Goal: Task Accomplishment & Management: Complete application form

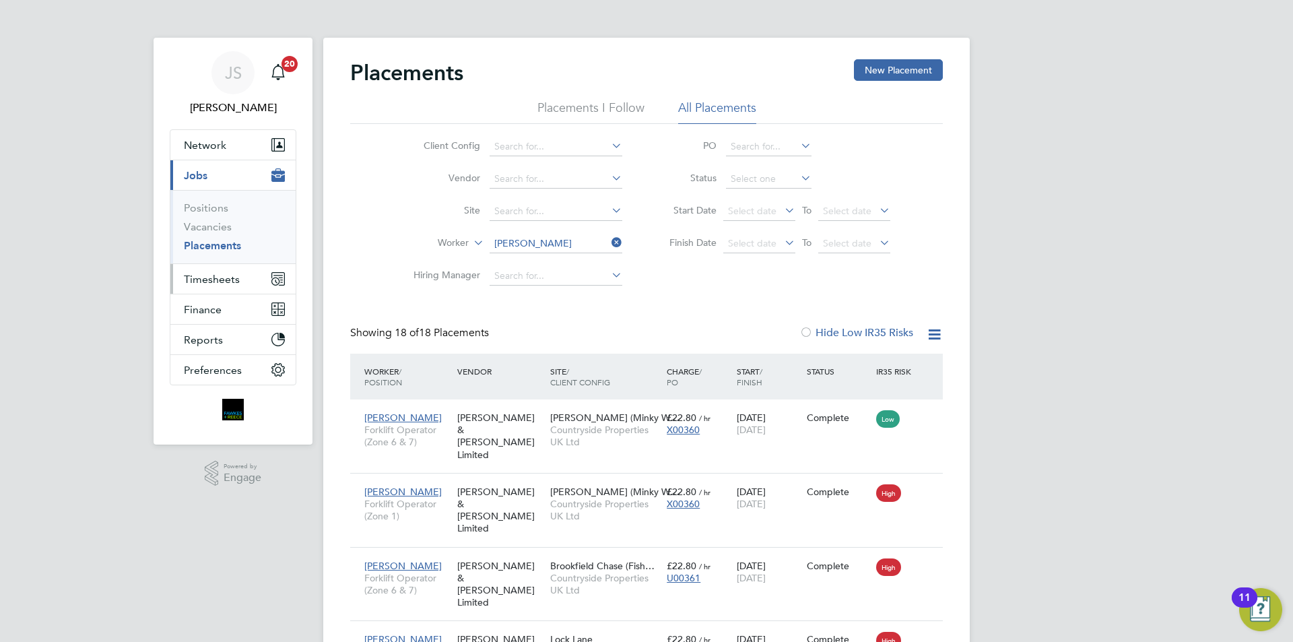
click at [227, 275] on span "Timesheets" at bounding box center [212, 279] width 56 height 13
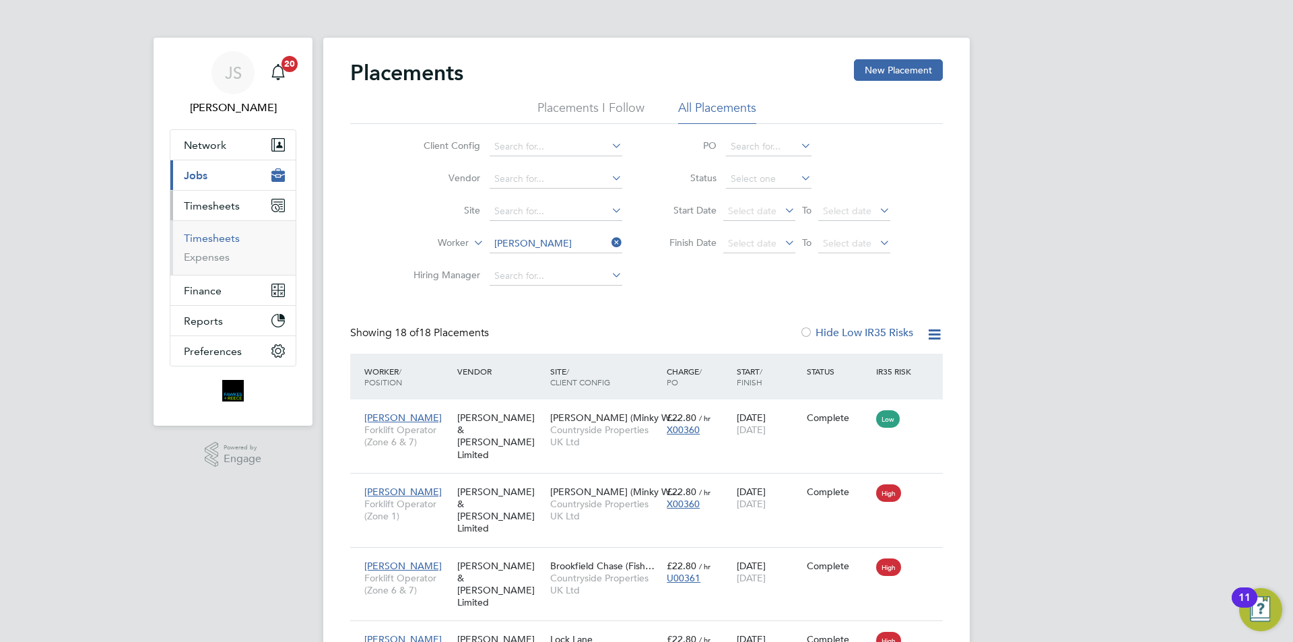
click at [228, 238] on link "Timesheets" at bounding box center [212, 238] width 56 height 13
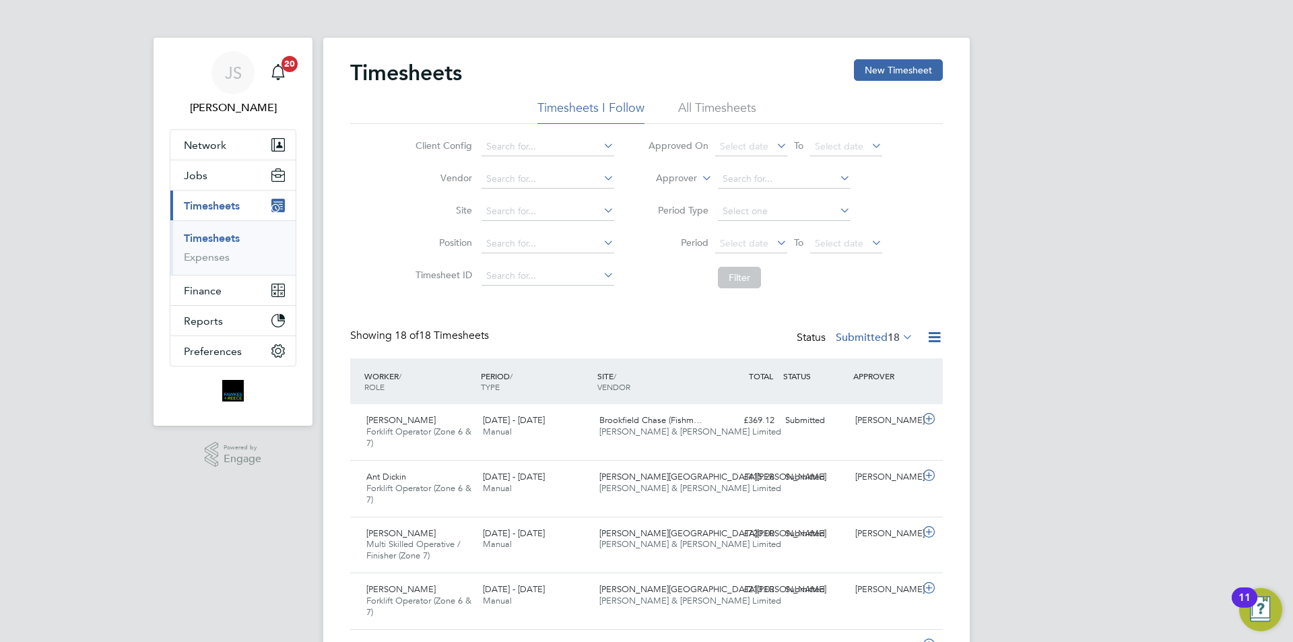
click at [875, 71] on button "New Timesheet" at bounding box center [898, 70] width 89 height 22
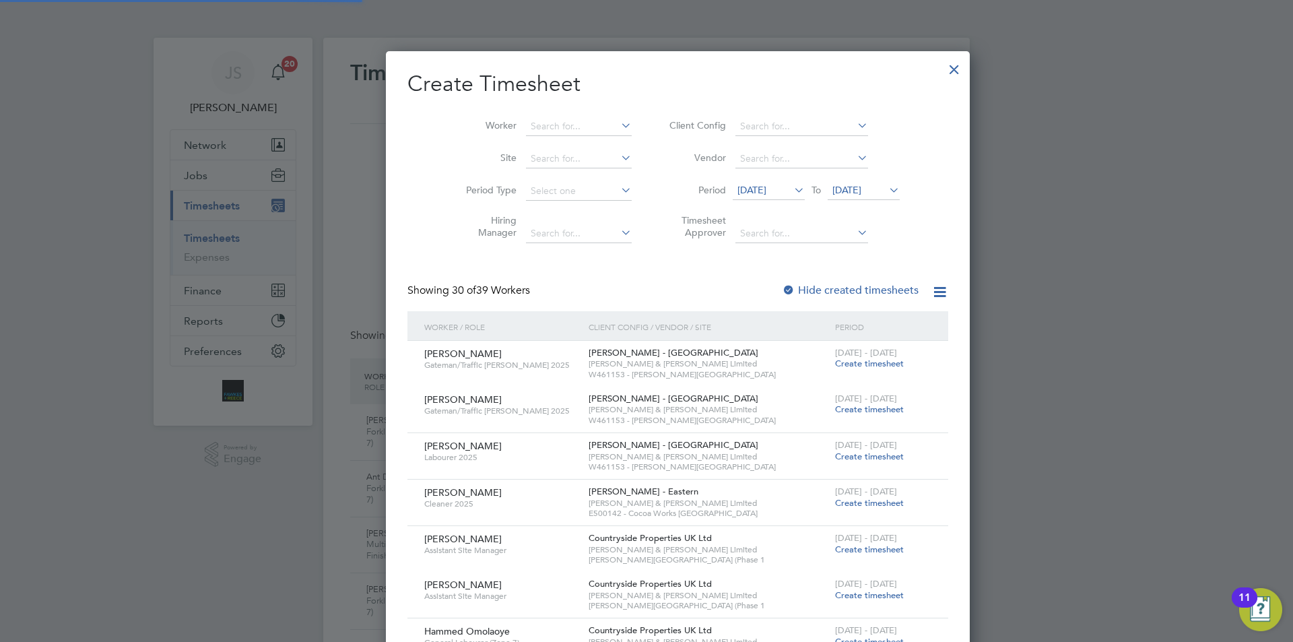
scroll to position [7, 7]
click at [539, 112] on li "Worker" at bounding box center [543, 126] width 209 height 32
click at [536, 128] on input at bounding box center [579, 126] width 106 height 19
click at [517, 144] on b "[PERSON_NAME]" at bounding box center [538, 144] width 78 height 11
type input "[PERSON_NAME]"
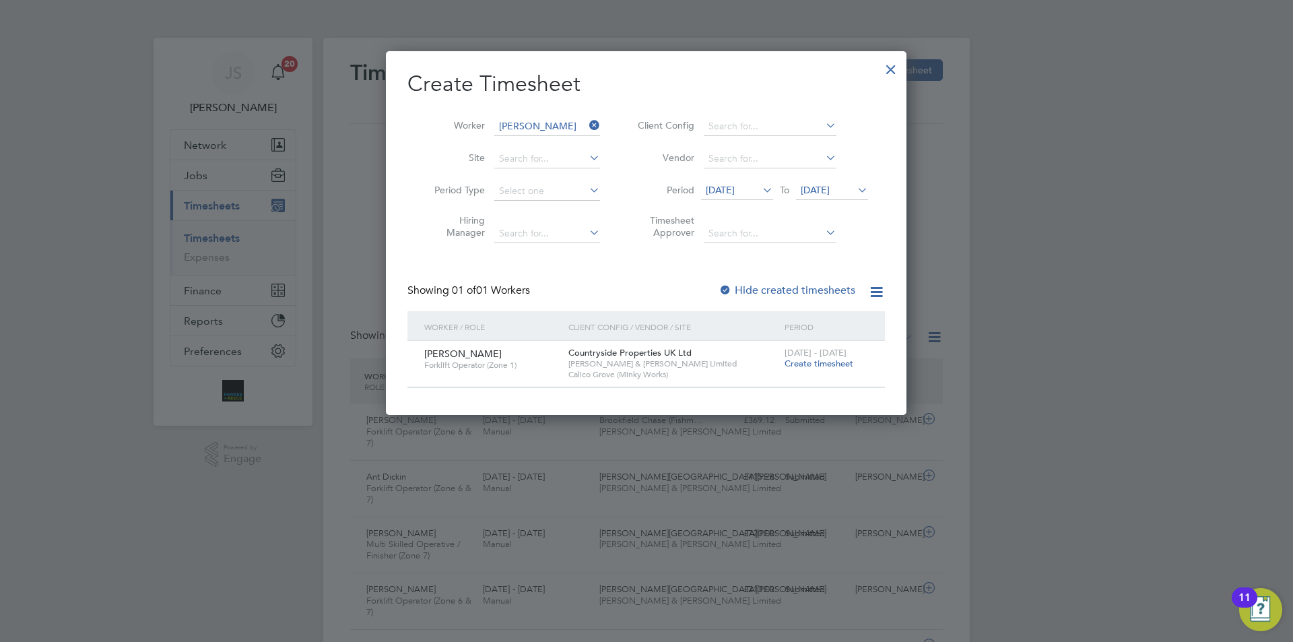
scroll to position [363, 521]
click at [828, 362] on span "Create timesheet" at bounding box center [819, 363] width 69 height 11
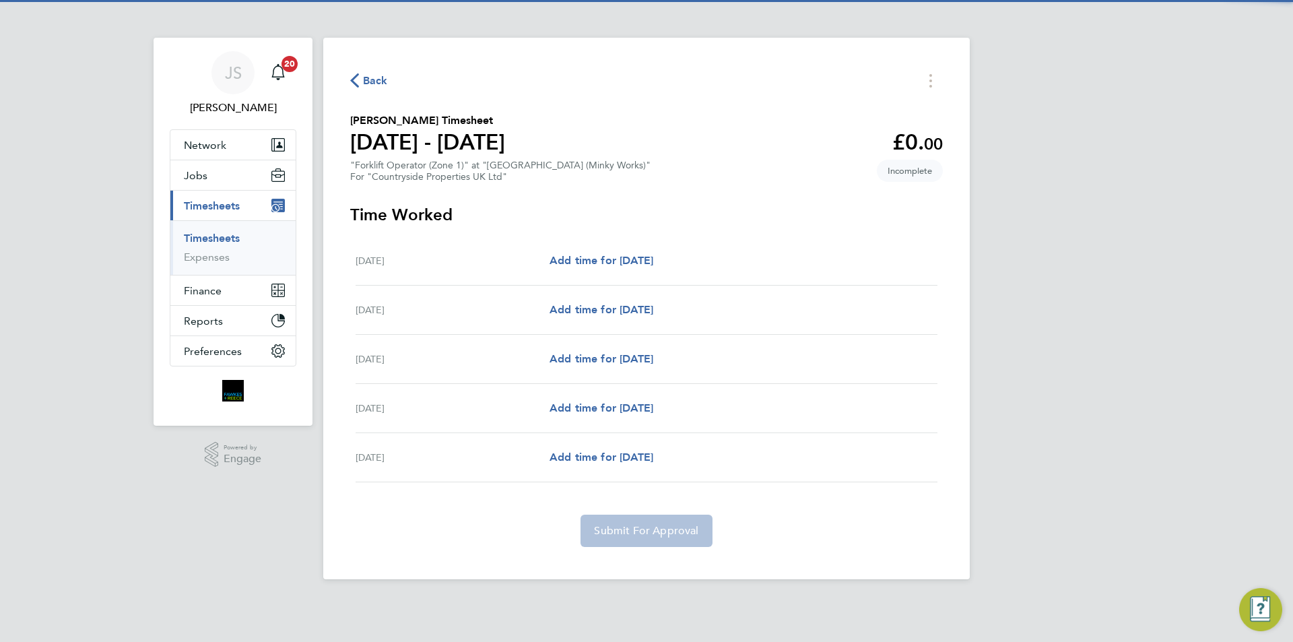
click at [569, 300] on div "[DATE] Add time for [DATE] Add time for [DATE]" at bounding box center [647, 310] width 582 height 49
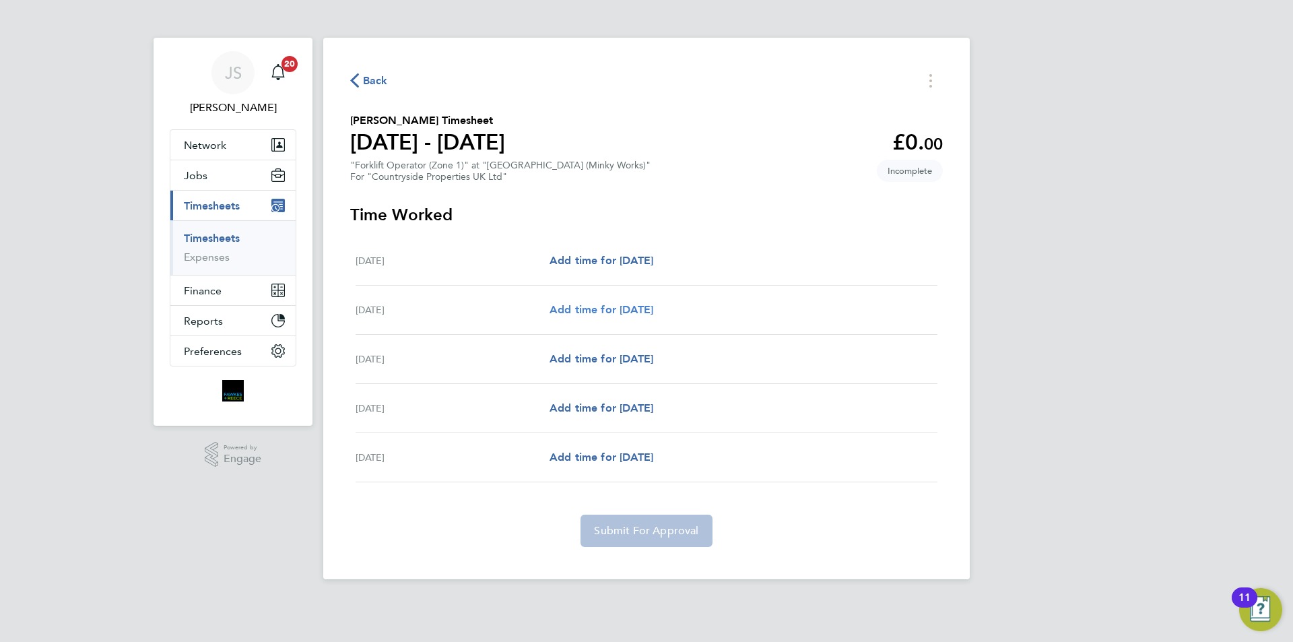
click at [636, 302] on link "Add time for [DATE]" at bounding box center [602, 310] width 104 height 16
select select "30"
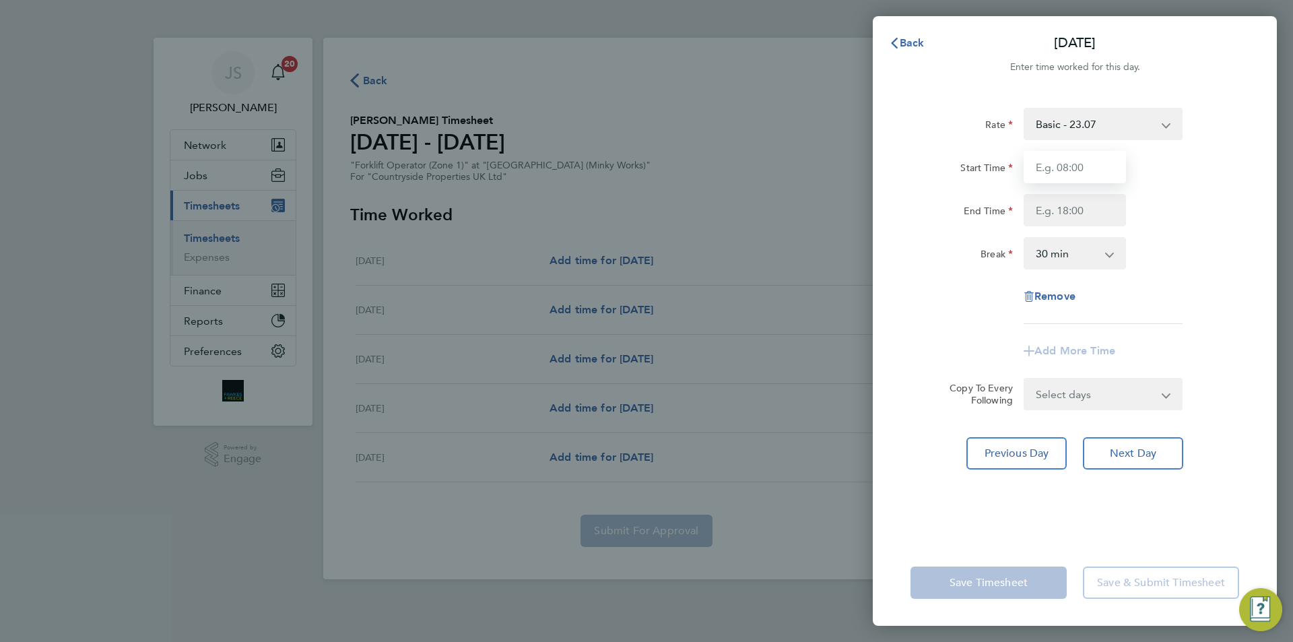
click at [1085, 163] on input "Start Time" at bounding box center [1075, 167] width 102 height 32
type input "07:30"
click at [1078, 204] on input "End Time" at bounding box center [1075, 210] width 102 height 32
type input "17:00"
drag, startPoint x: 1140, startPoint y: 402, endPoint x: 1111, endPoint y: 398, distance: 29.9
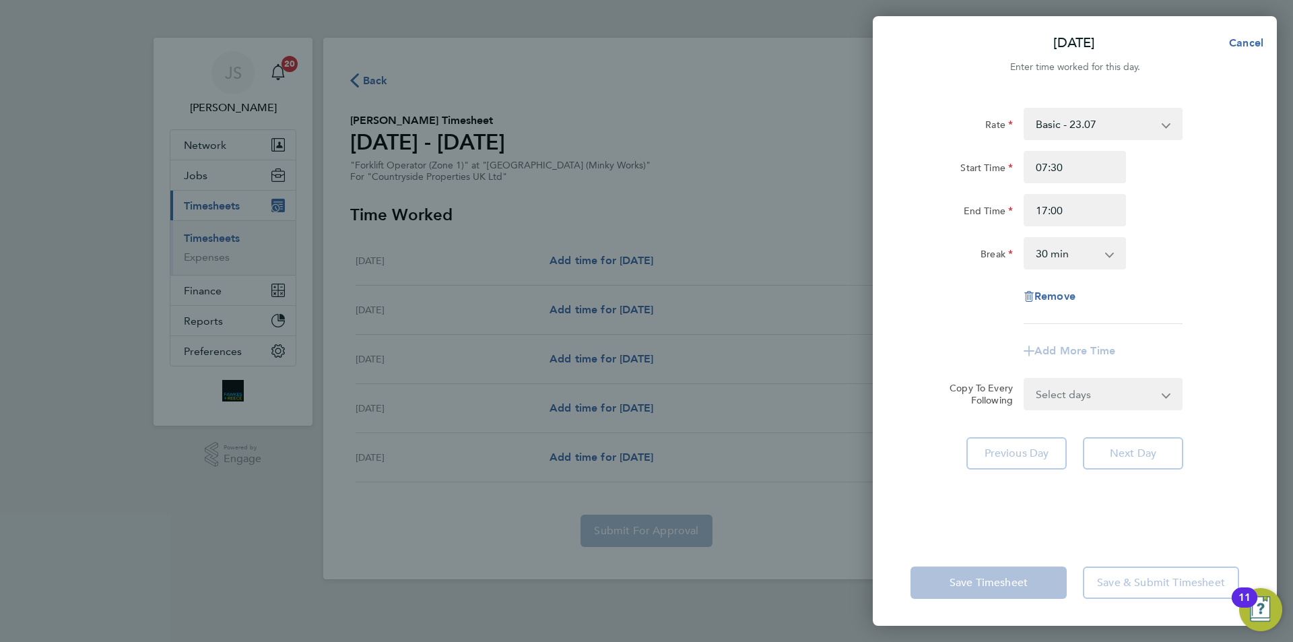
click at [1140, 402] on select "Select days Day [DATE] [DATE] [DATE]" at bounding box center [1095, 394] width 141 height 30
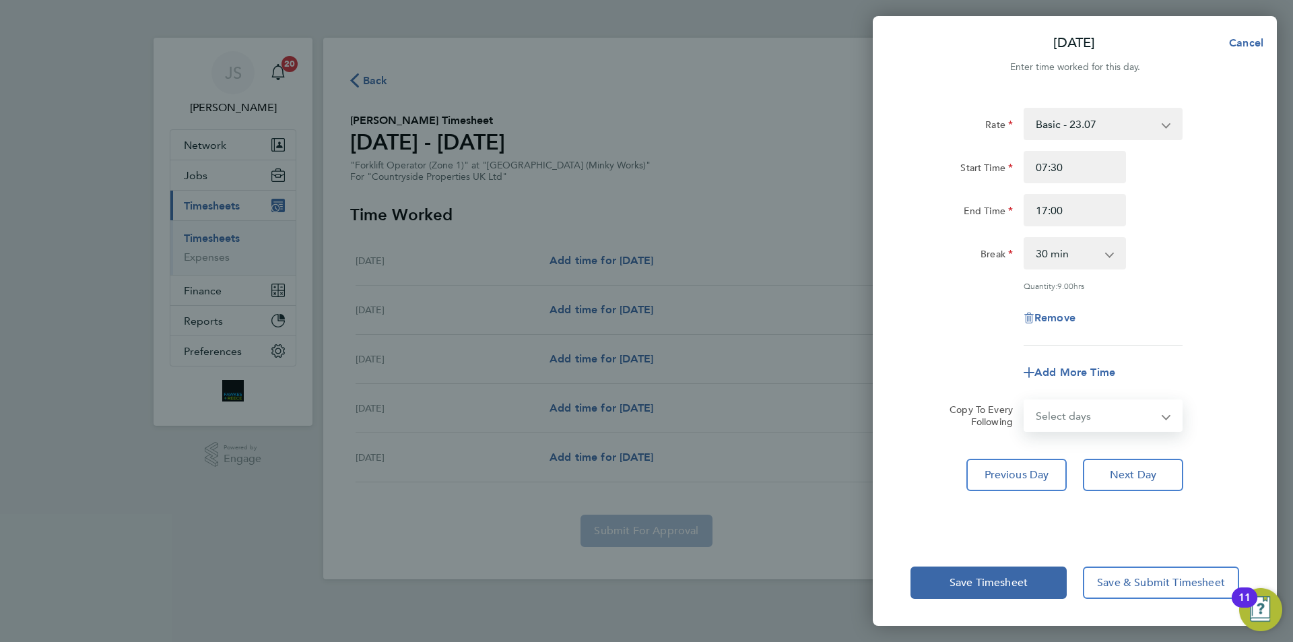
select select "DAY"
click at [1025, 401] on select "Select days Day [DATE] [DATE] [DATE]" at bounding box center [1095, 416] width 141 height 30
select select "[DATE]"
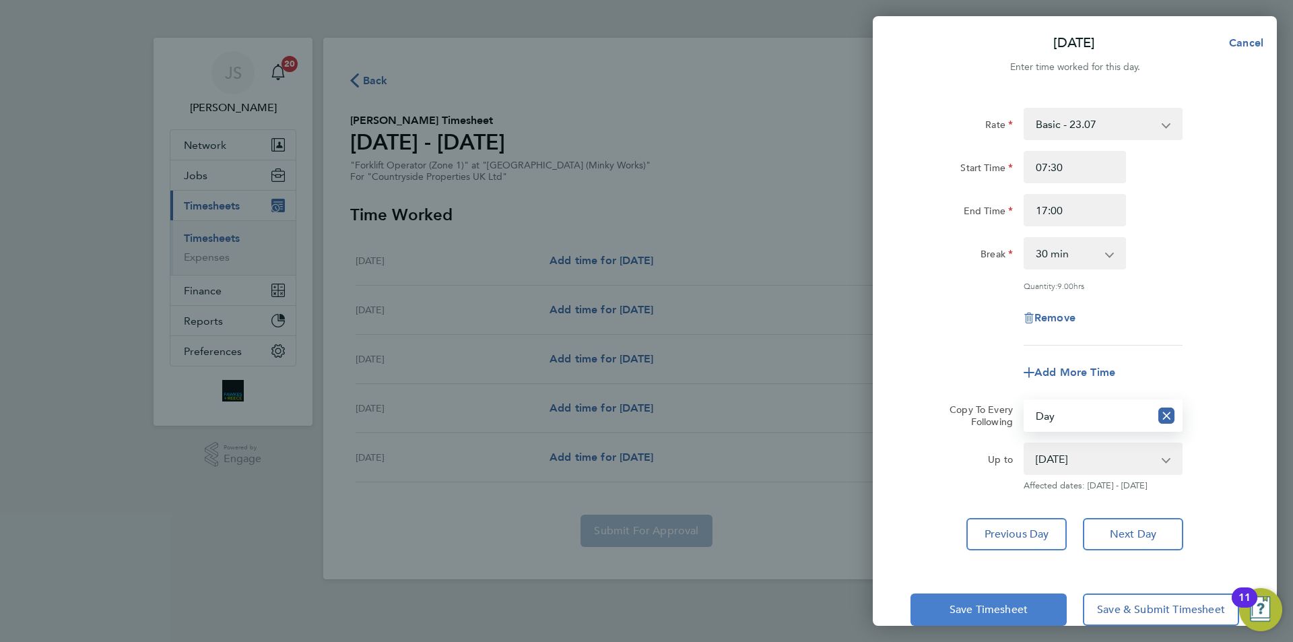
click at [1020, 603] on span "Save Timesheet" at bounding box center [989, 609] width 78 height 13
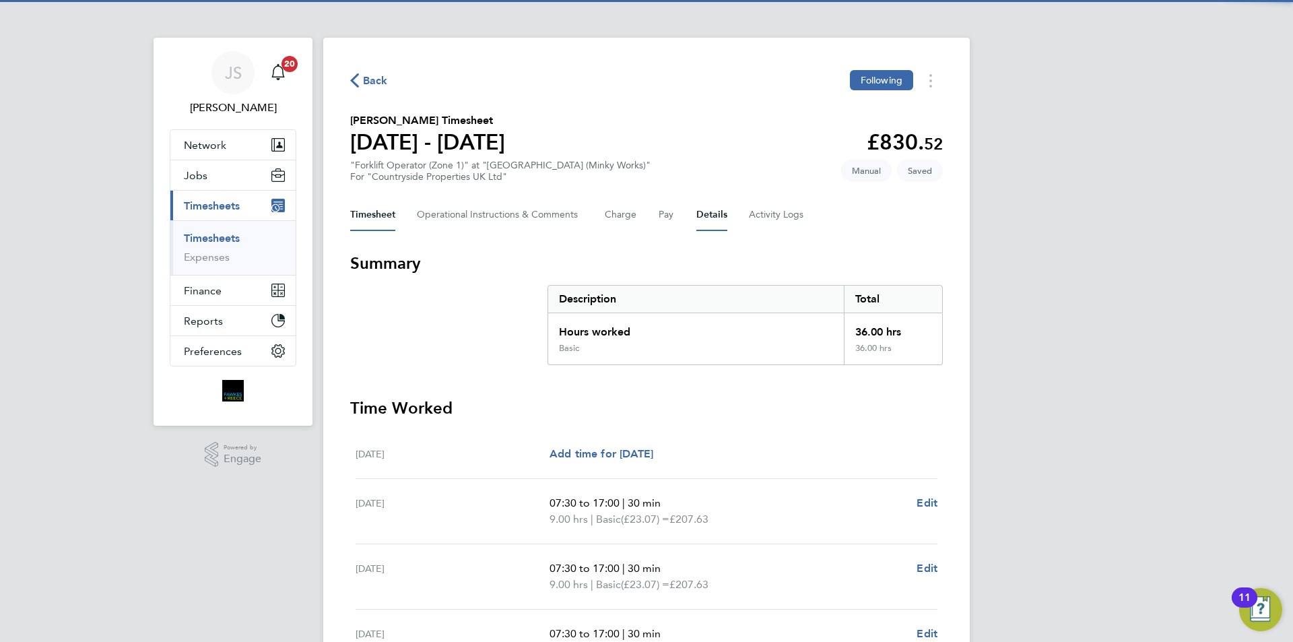
drag, startPoint x: 708, startPoint y: 213, endPoint x: 718, endPoint y: 222, distance: 13.3
click at [708, 213] on button "Details" at bounding box center [711, 215] width 31 height 32
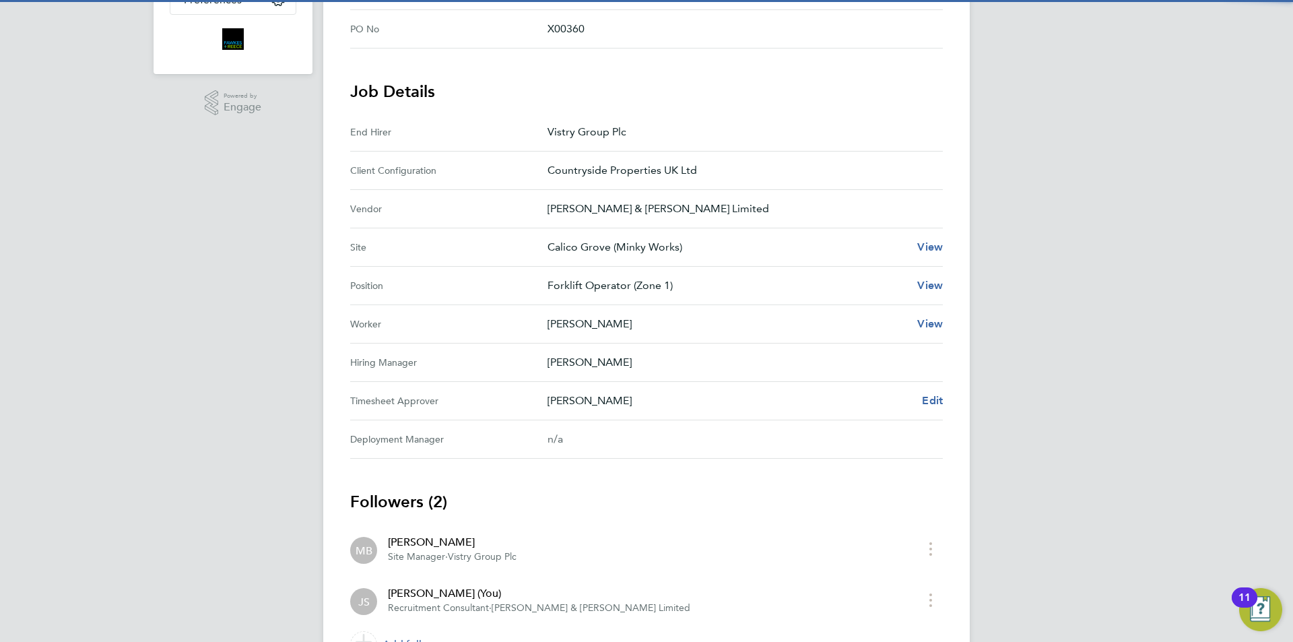
scroll to position [15, 0]
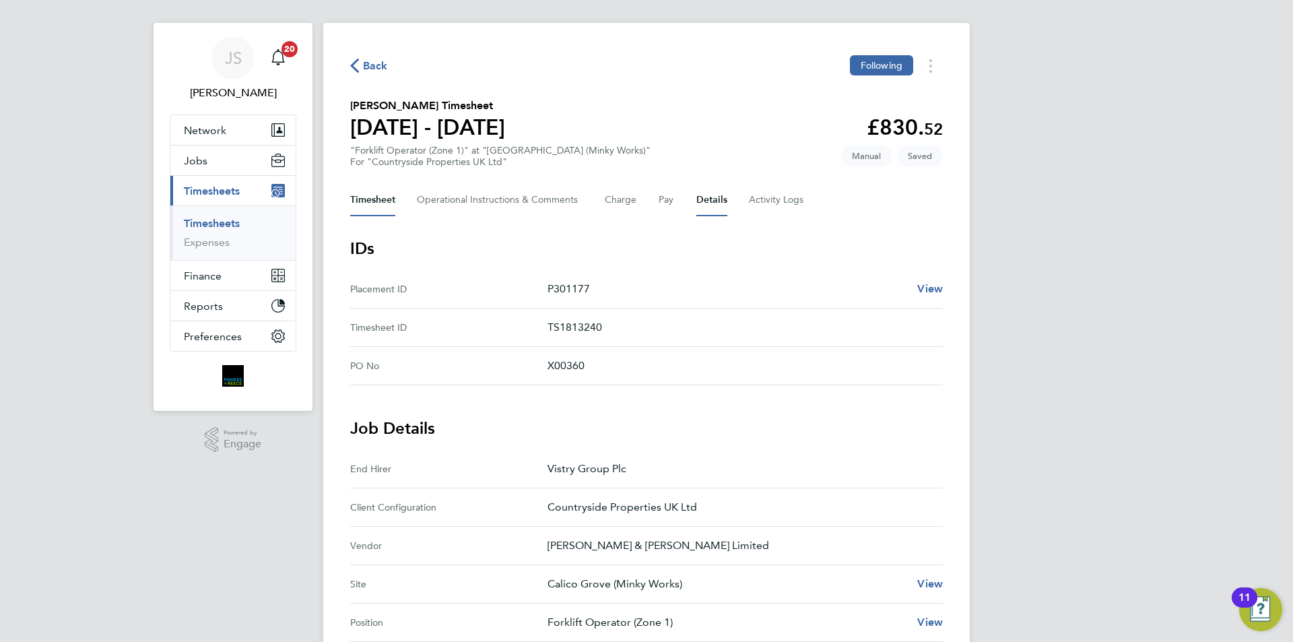
click at [376, 205] on button "Timesheet" at bounding box center [372, 200] width 45 height 32
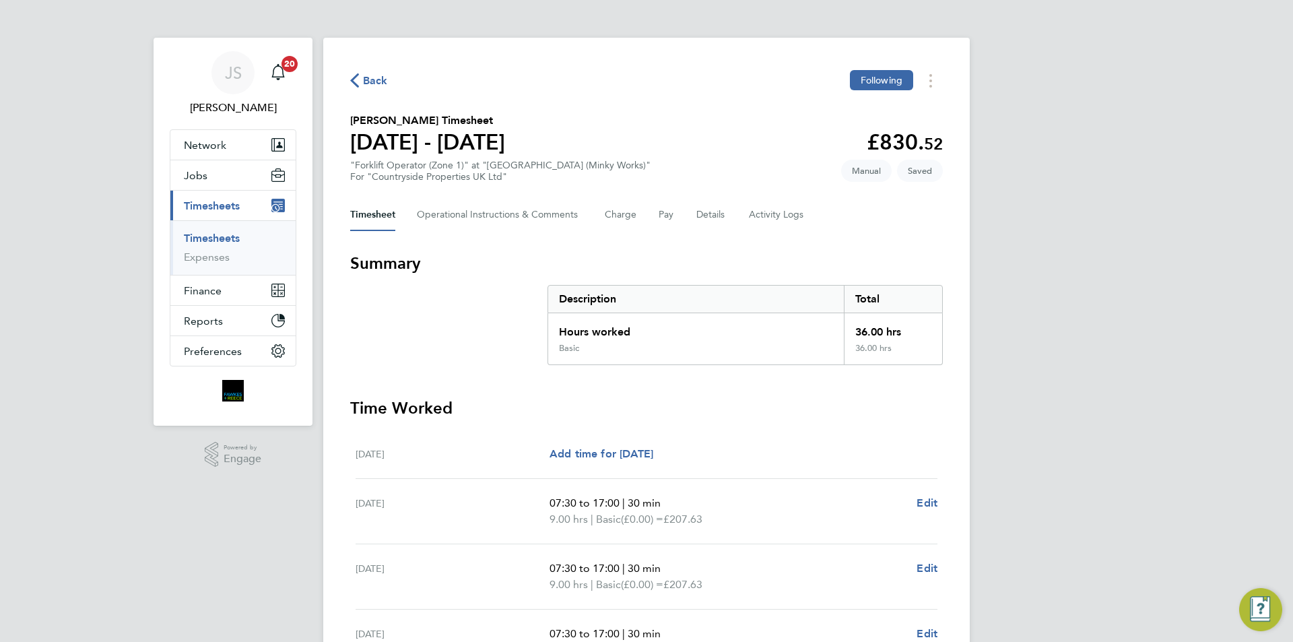
scroll to position [217, 0]
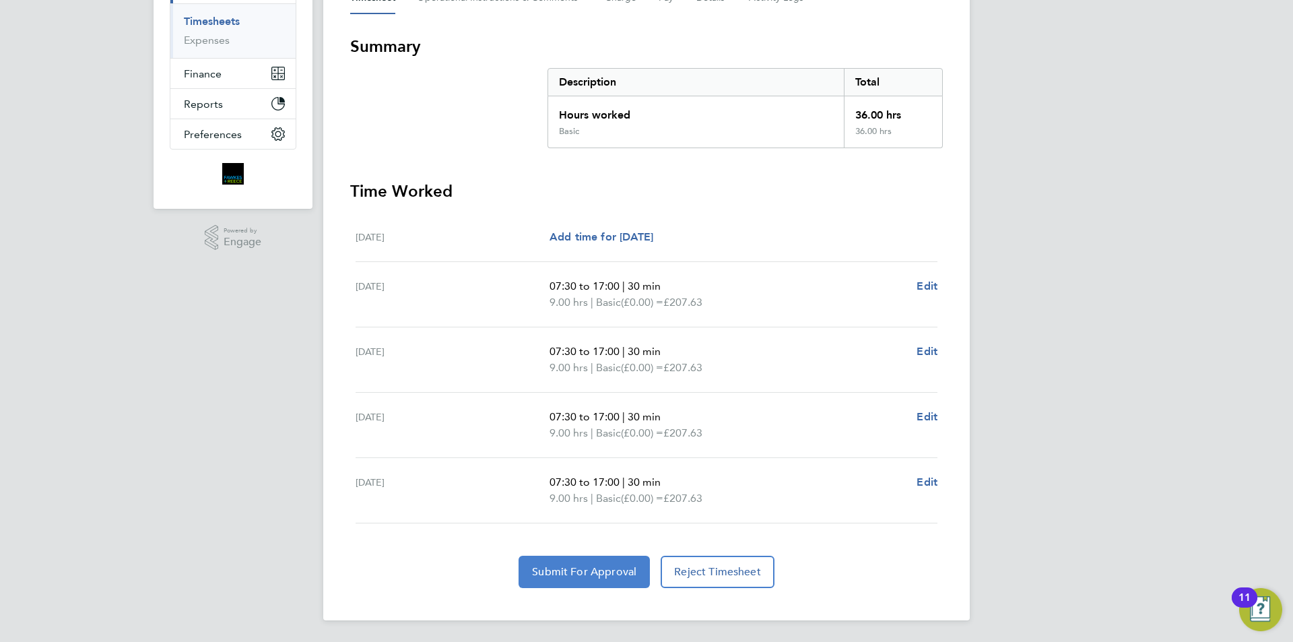
click at [616, 570] on span "Submit For Approval" at bounding box center [584, 571] width 104 height 13
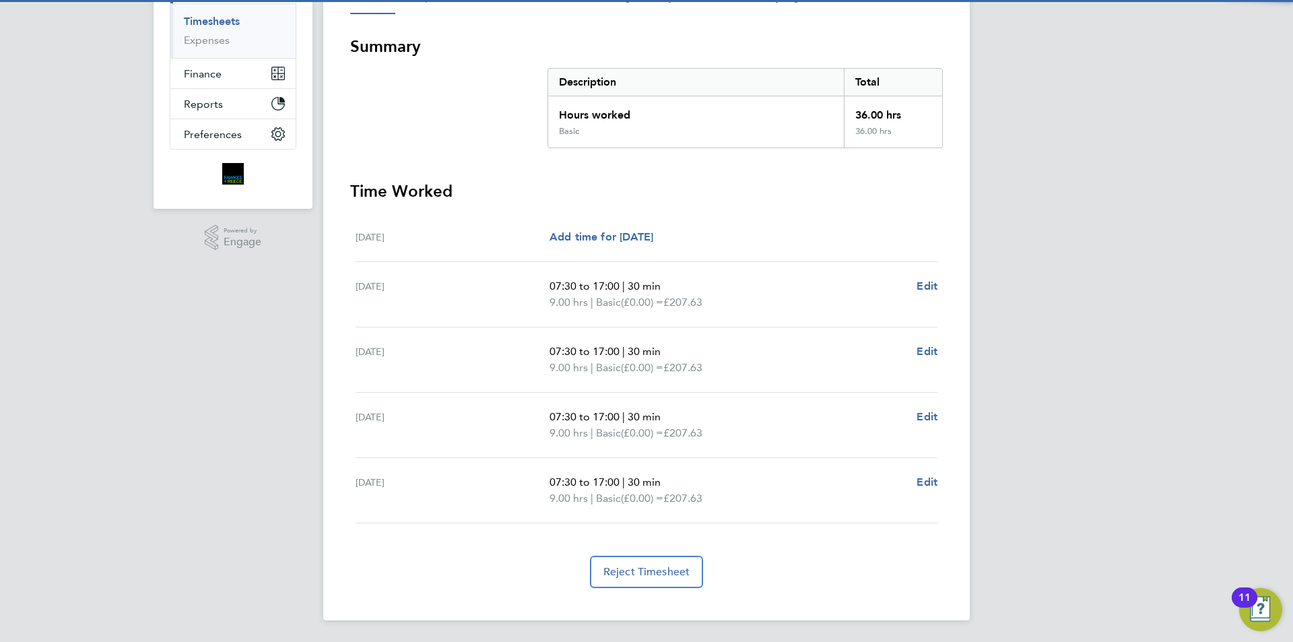
scroll to position [0, 0]
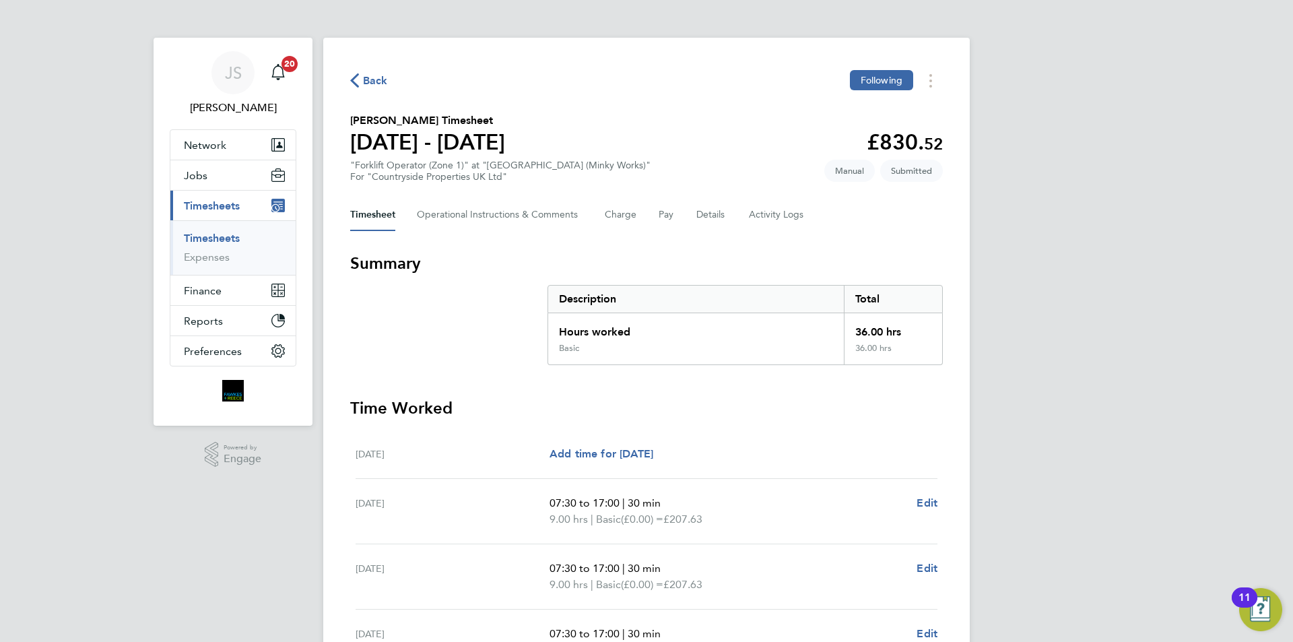
click at [370, 73] on span "Back" at bounding box center [375, 81] width 25 height 16
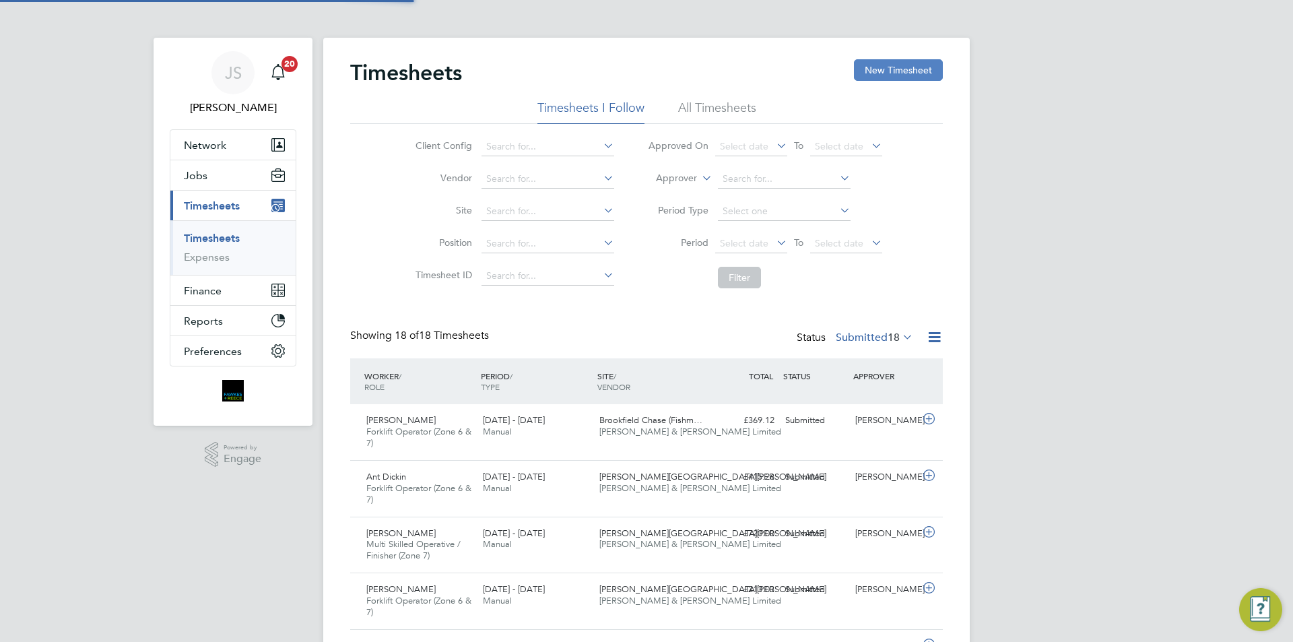
scroll to position [45, 117]
click at [911, 70] on button "New Timesheet" at bounding box center [898, 70] width 89 height 22
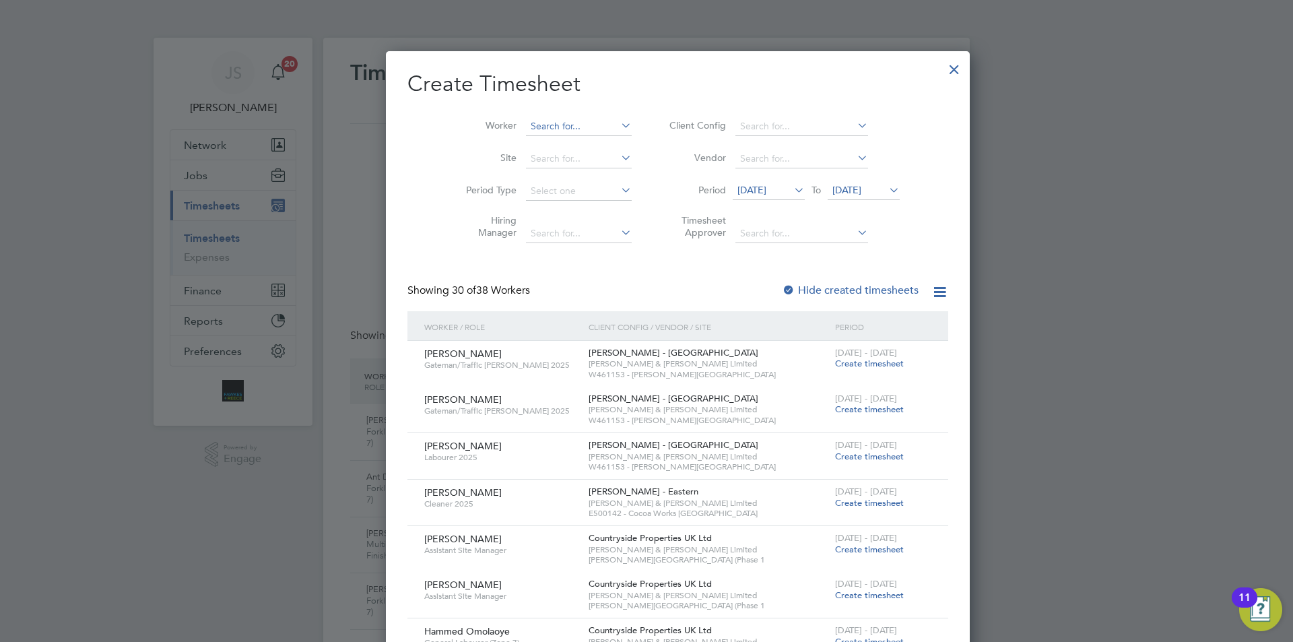
click at [528, 125] on input at bounding box center [579, 126] width 106 height 19
click at [523, 147] on b "[PERSON_NAME]" at bounding box center [538, 144] width 78 height 11
type input "[PERSON_NAME] [PERSON_NAME]"
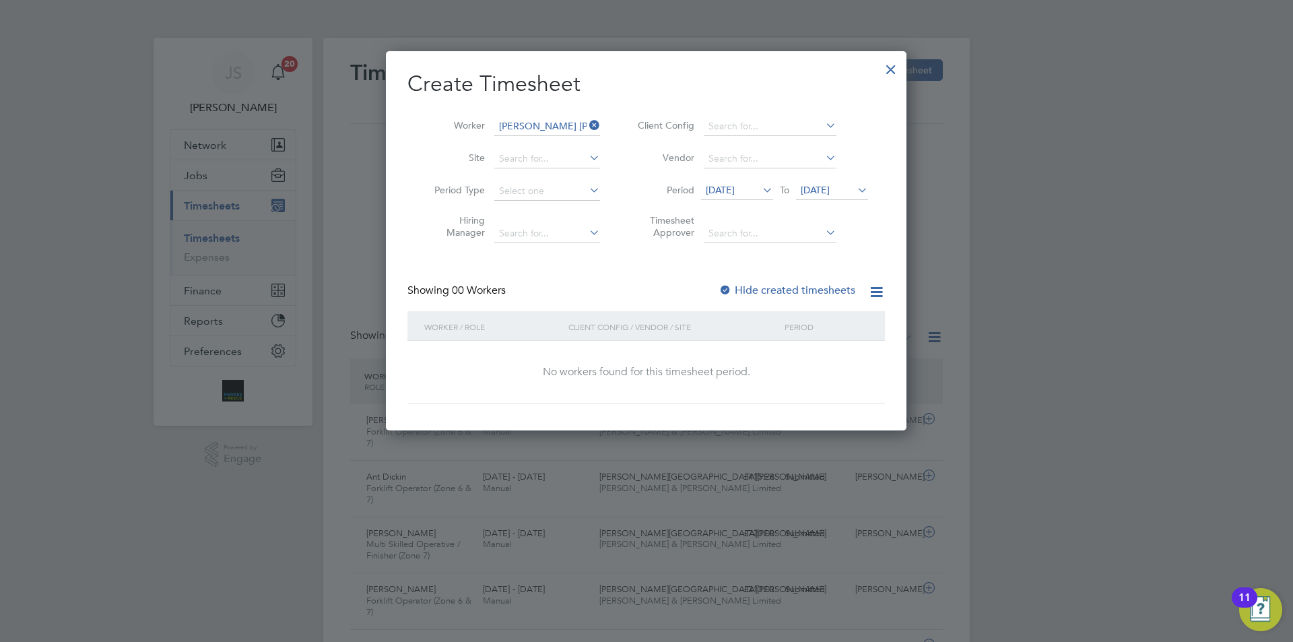
click at [735, 189] on span "[DATE]" at bounding box center [720, 190] width 29 height 12
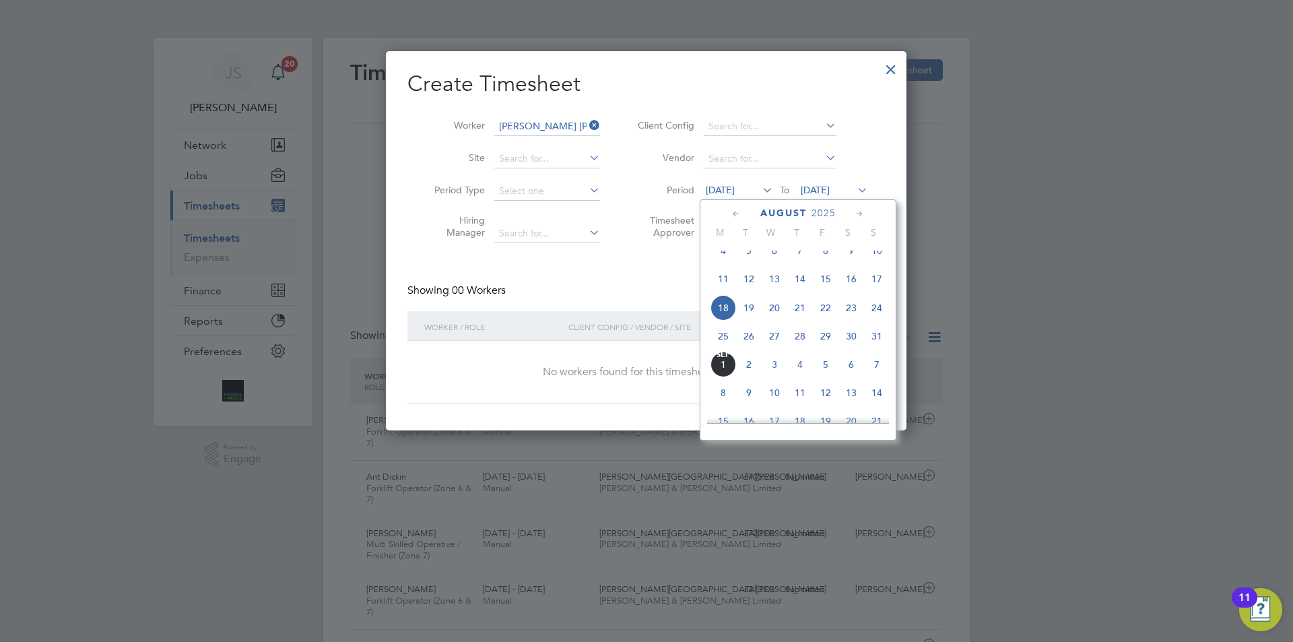
click at [746, 341] on span "26" at bounding box center [749, 336] width 26 height 26
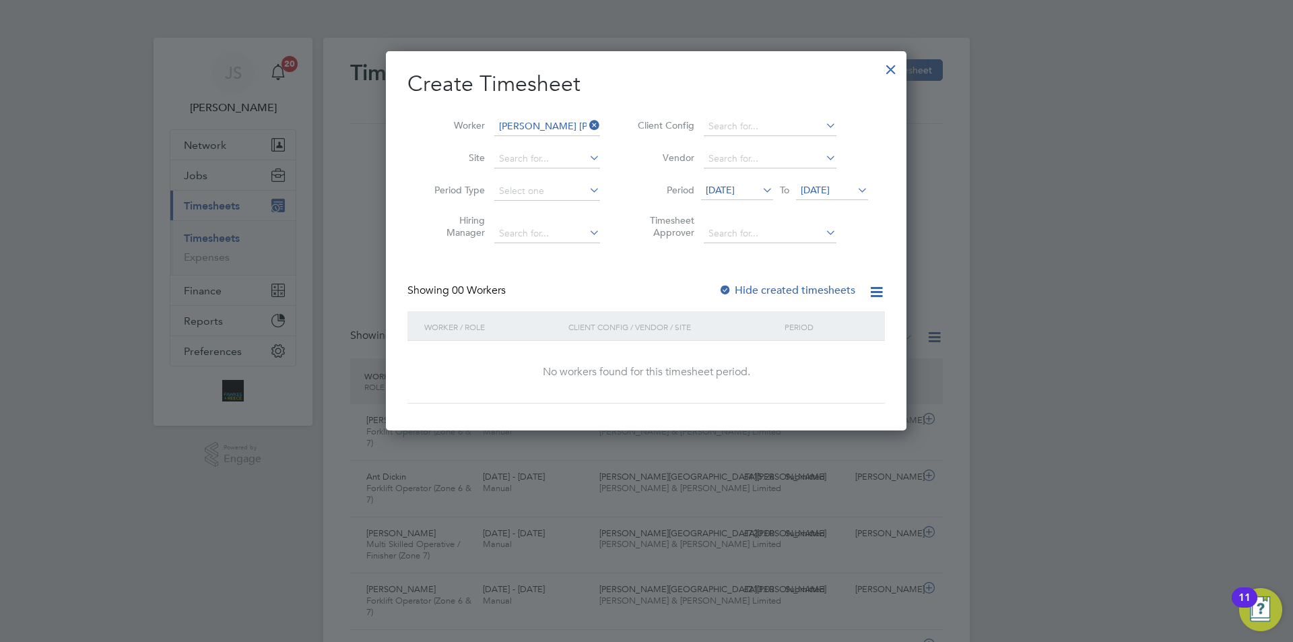
click at [817, 190] on span "[DATE]" at bounding box center [815, 190] width 29 height 12
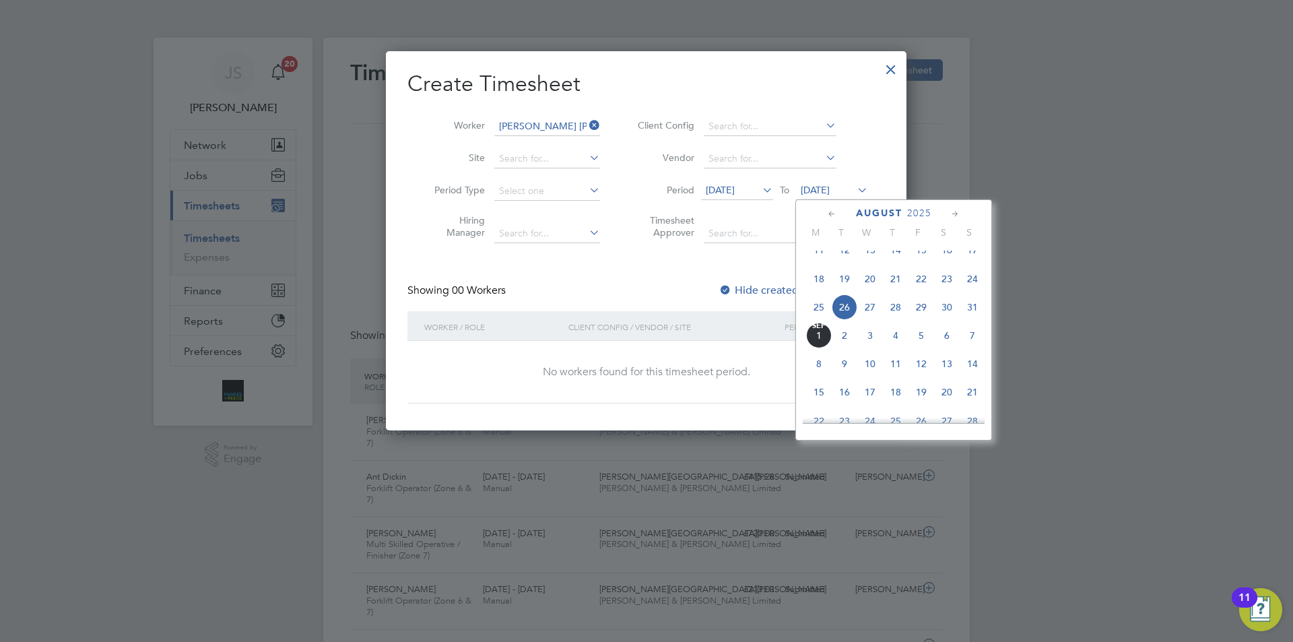
click at [924, 319] on span "29" at bounding box center [922, 307] width 26 height 26
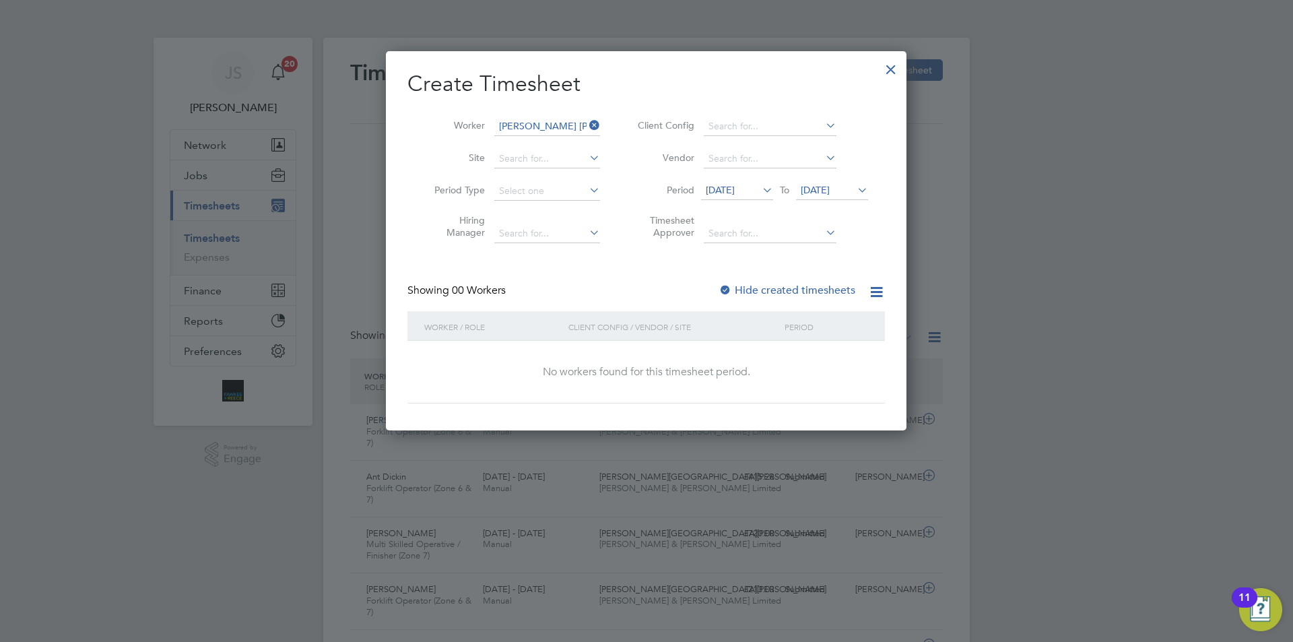
click at [722, 288] on div at bounding box center [725, 290] width 13 height 13
click at [735, 186] on span "[DATE]" at bounding box center [720, 190] width 29 height 12
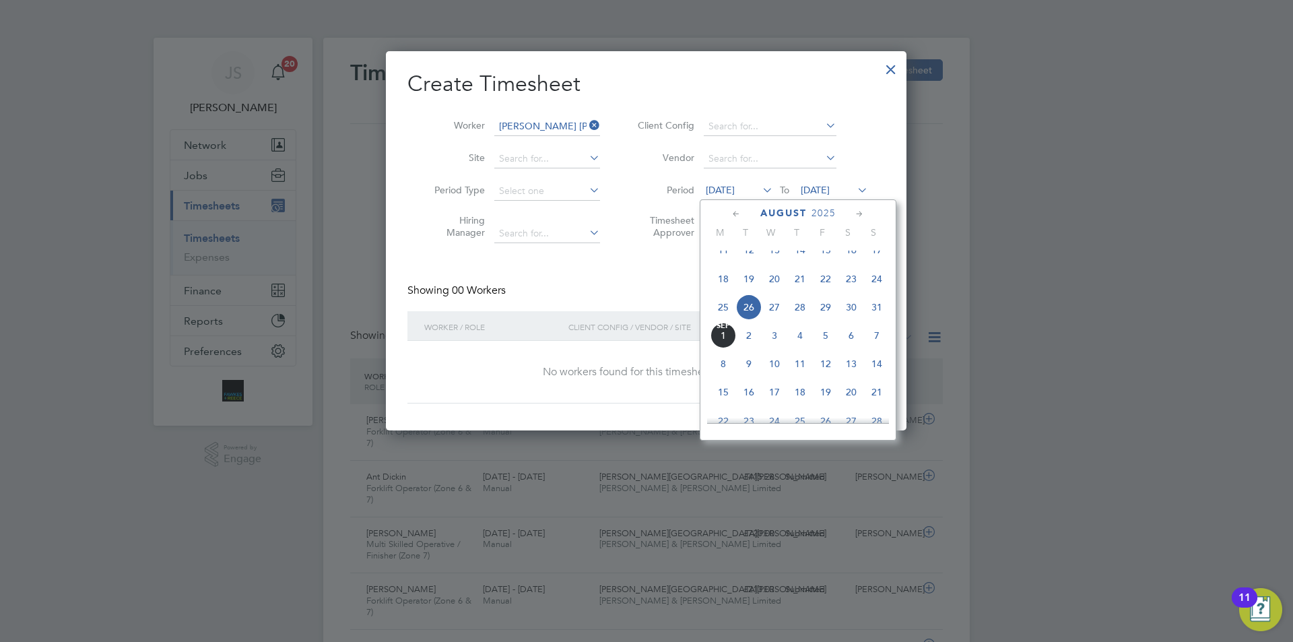
click at [725, 317] on span "25" at bounding box center [724, 307] width 26 height 26
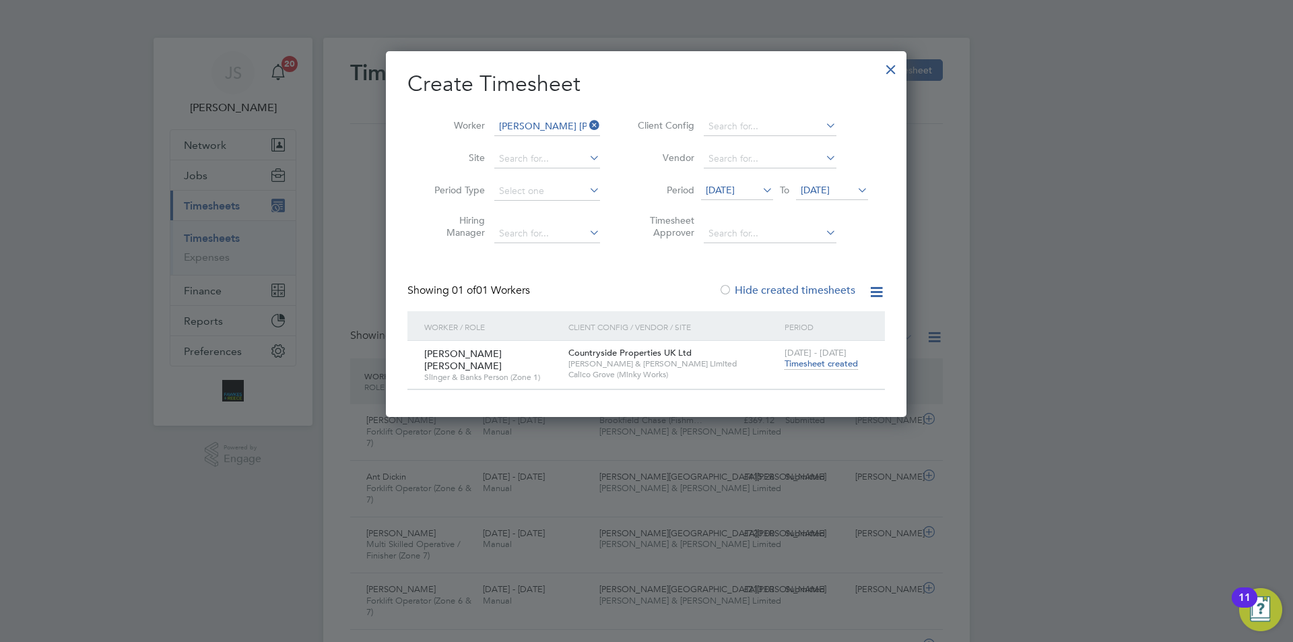
click at [849, 362] on span "Timesheet created" at bounding box center [821, 364] width 73 height 12
